Goal: Task Accomplishment & Management: Complete application form

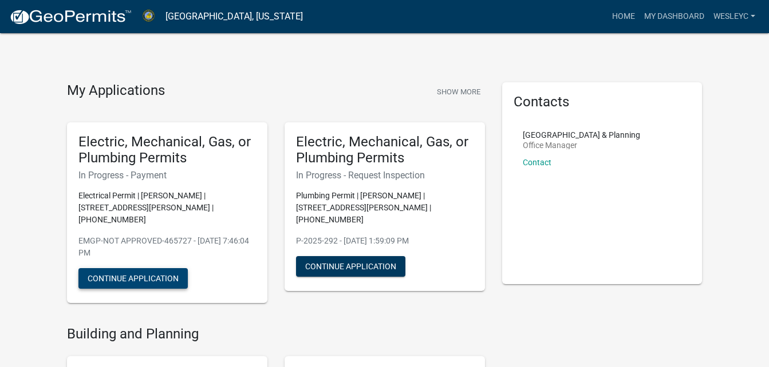
click at [97, 273] on button "Continue Application" at bounding box center [132, 278] width 109 height 21
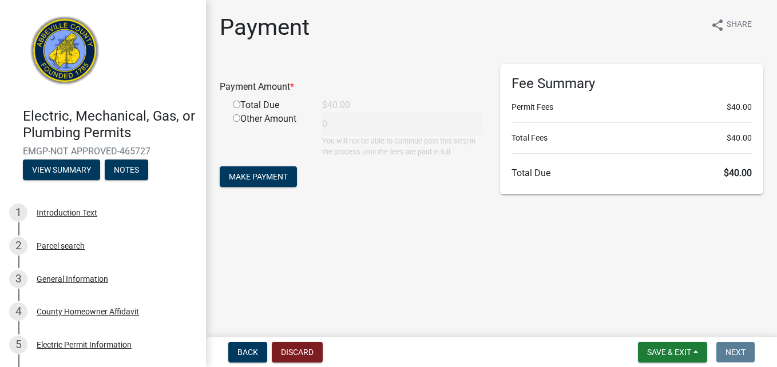
click at [262, 108] on div "Total Due" at bounding box center [268, 105] width 89 height 14
click at [237, 106] on input "radio" at bounding box center [236, 104] width 7 height 7
radio input "true"
type input "40"
click at [264, 181] on span "Make Payment" at bounding box center [258, 176] width 59 height 9
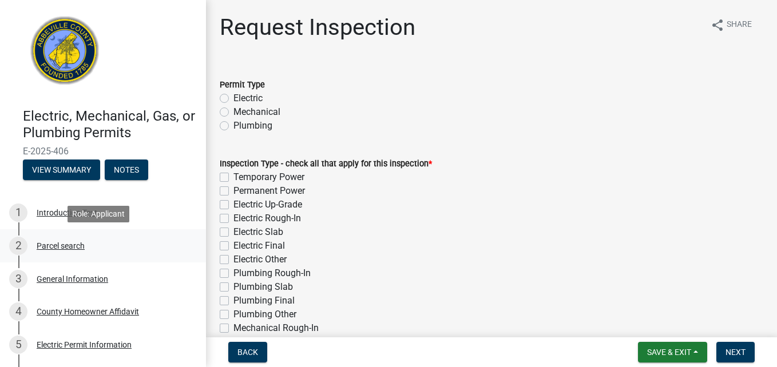
scroll to position [57, 0]
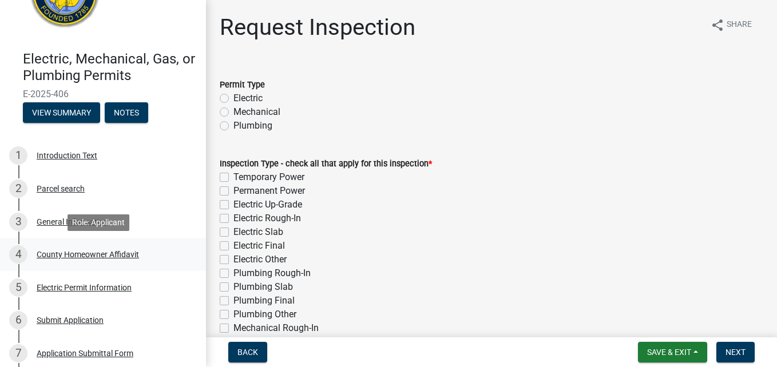
click at [116, 255] on div "County Homeowner Affidavit" at bounding box center [88, 255] width 102 height 8
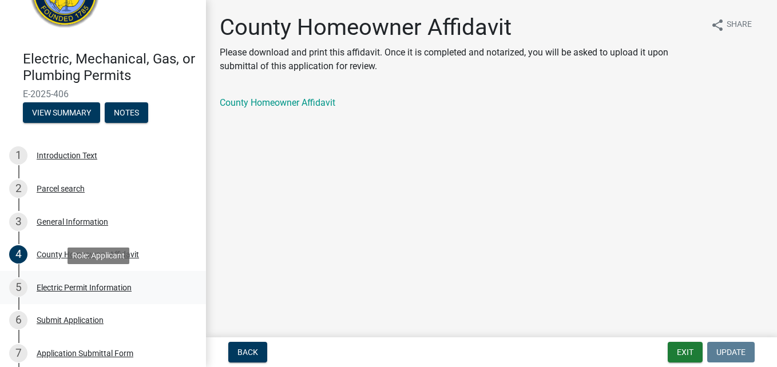
click at [98, 282] on div "5 Electric Permit Information" at bounding box center [98, 288] width 179 height 18
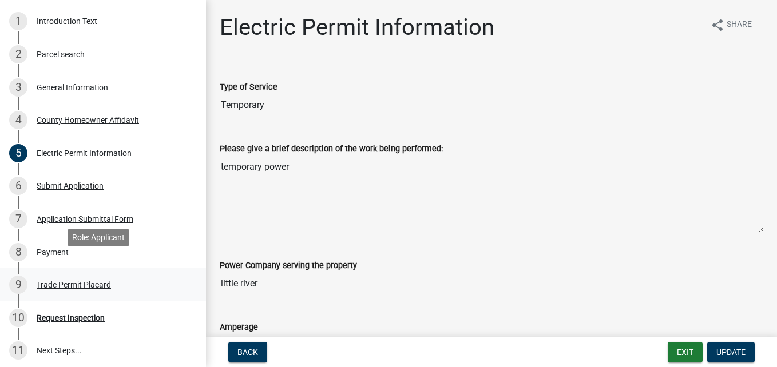
scroll to position [229, 0]
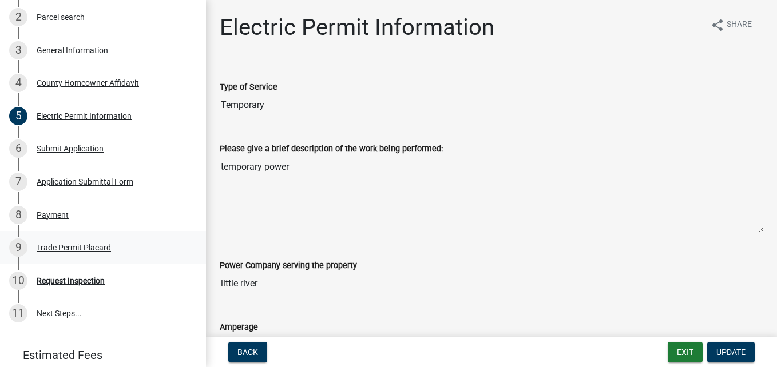
click at [94, 250] on div "Trade Permit Placard" at bounding box center [74, 248] width 74 height 8
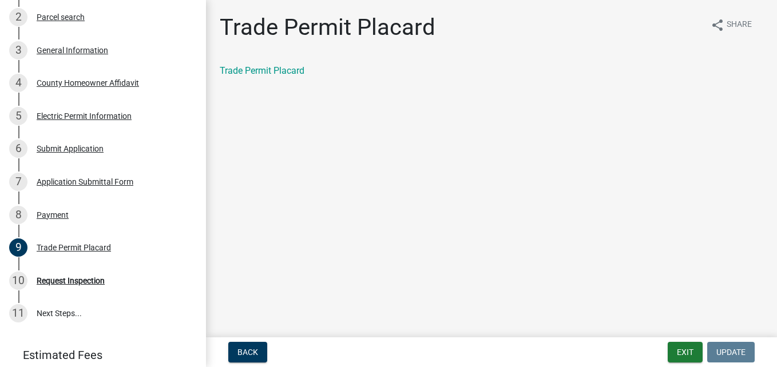
click at [260, 77] on div "Trade Permit Placard" at bounding box center [492, 71] width 544 height 14
click at [262, 74] on link "Trade Permit Placard" at bounding box center [262, 70] width 85 height 11
